Goal: Information Seeking & Learning: Learn about a topic

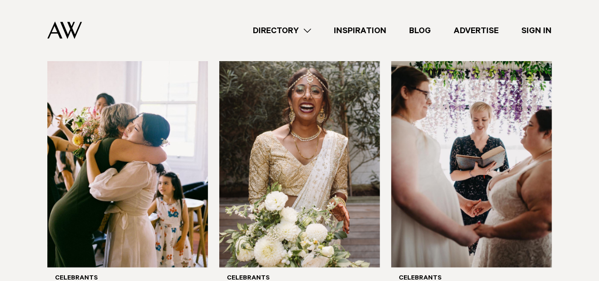
scroll to position [332, 0]
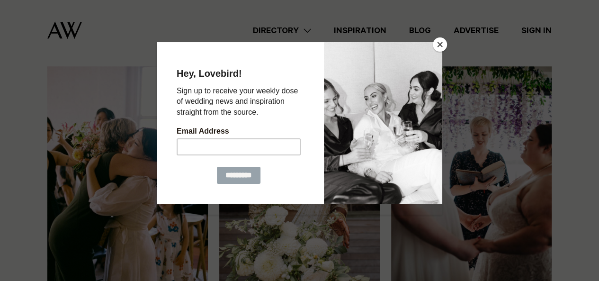
click at [443, 43] on button "Close" at bounding box center [440, 44] width 14 height 14
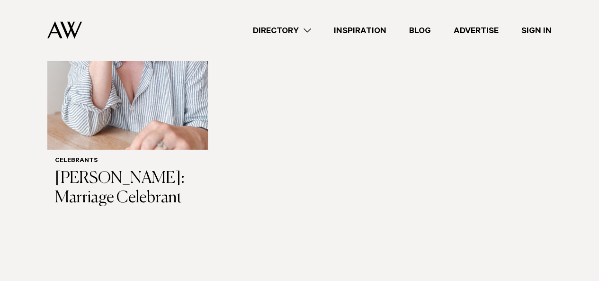
scroll to position [1374, 0]
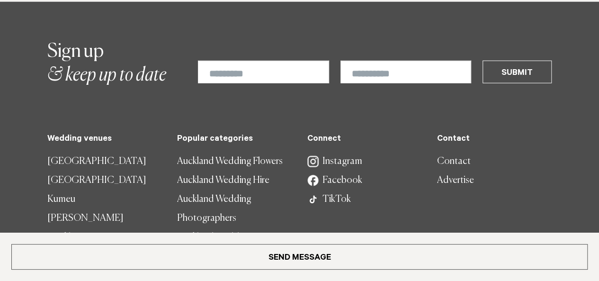
scroll to position [1279, 0]
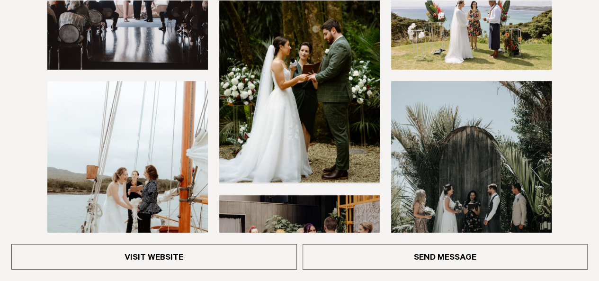
scroll to position [379, 0]
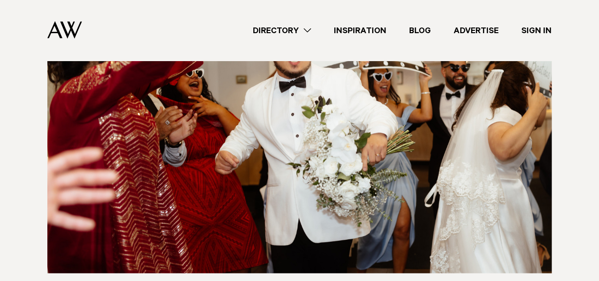
scroll to position [4406, 0]
